Goal: Information Seeking & Learning: Learn about a topic

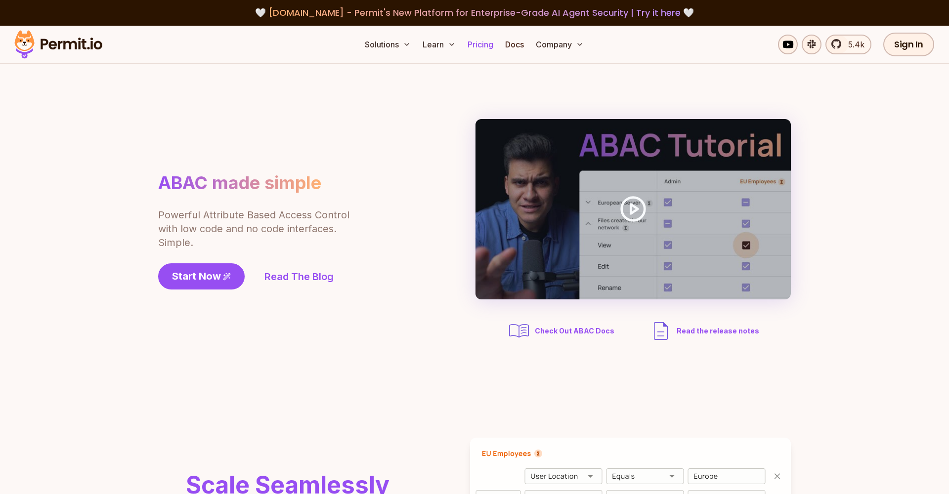
click at [479, 46] on link "Pricing" at bounding box center [480, 45] width 34 height 20
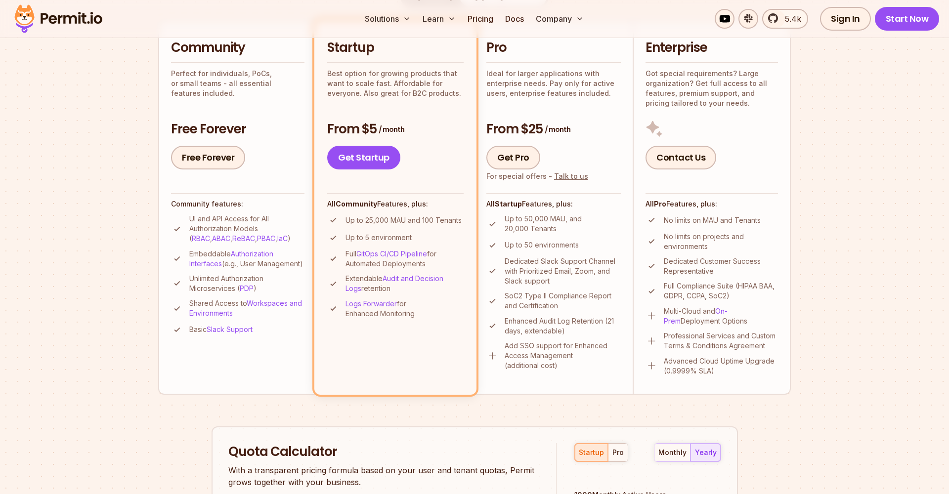
scroll to position [245, 0]
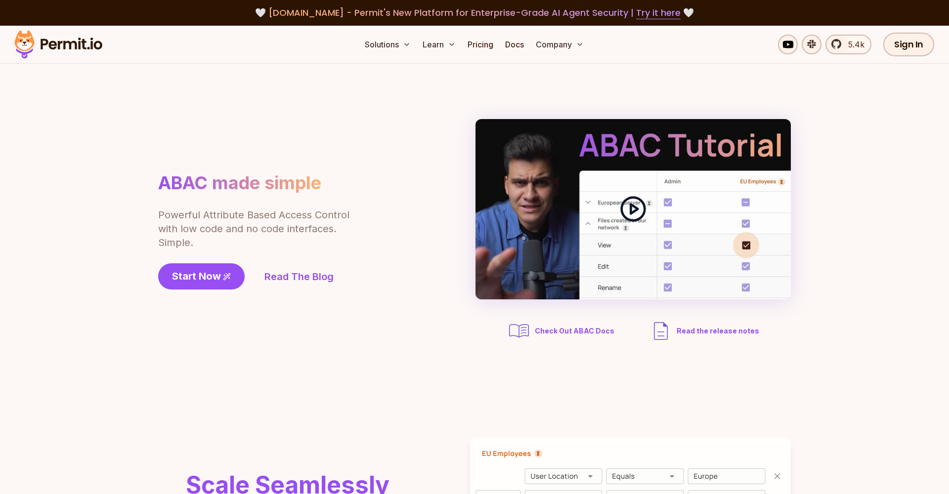
click at [619, 209] on div at bounding box center [632, 209] width 315 height 180
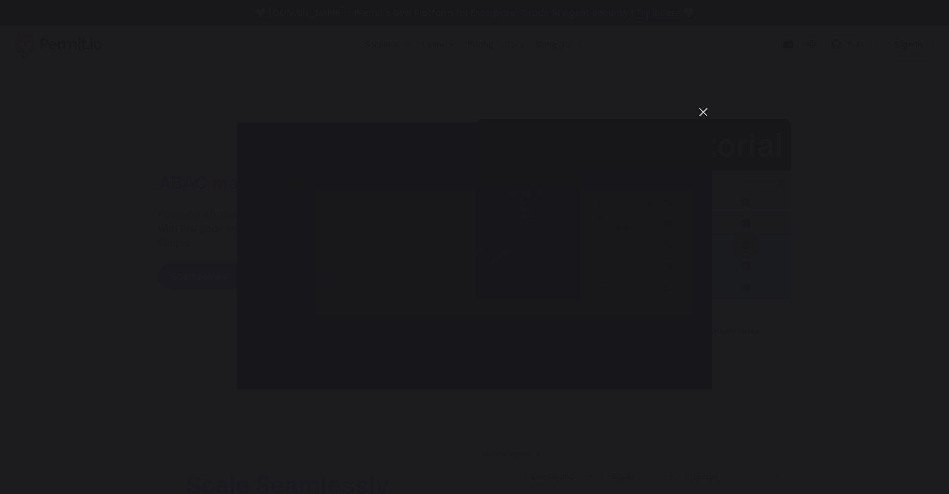
click at [706, 112] on button "You can close this modal content with the ESC key" at bounding box center [703, 112] width 17 height 17
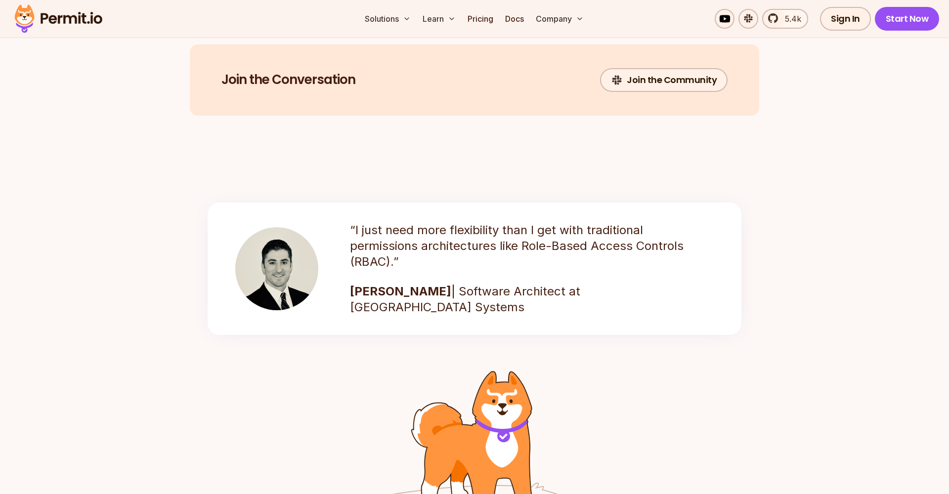
scroll to position [1252, 0]
click at [477, 20] on link "Pricing" at bounding box center [480, 19] width 34 height 20
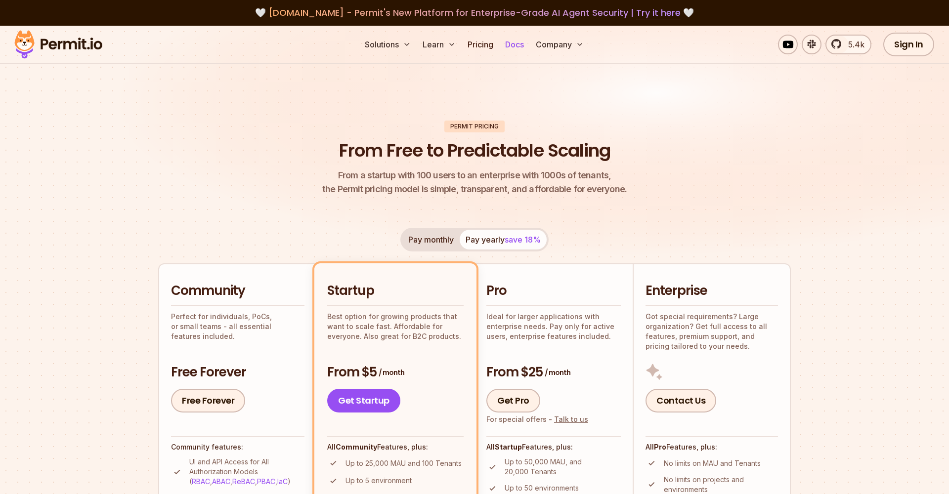
click at [513, 46] on link "Docs" at bounding box center [514, 45] width 27 height 20
